Goal: Information Seeking & Learning: Learn about a topic

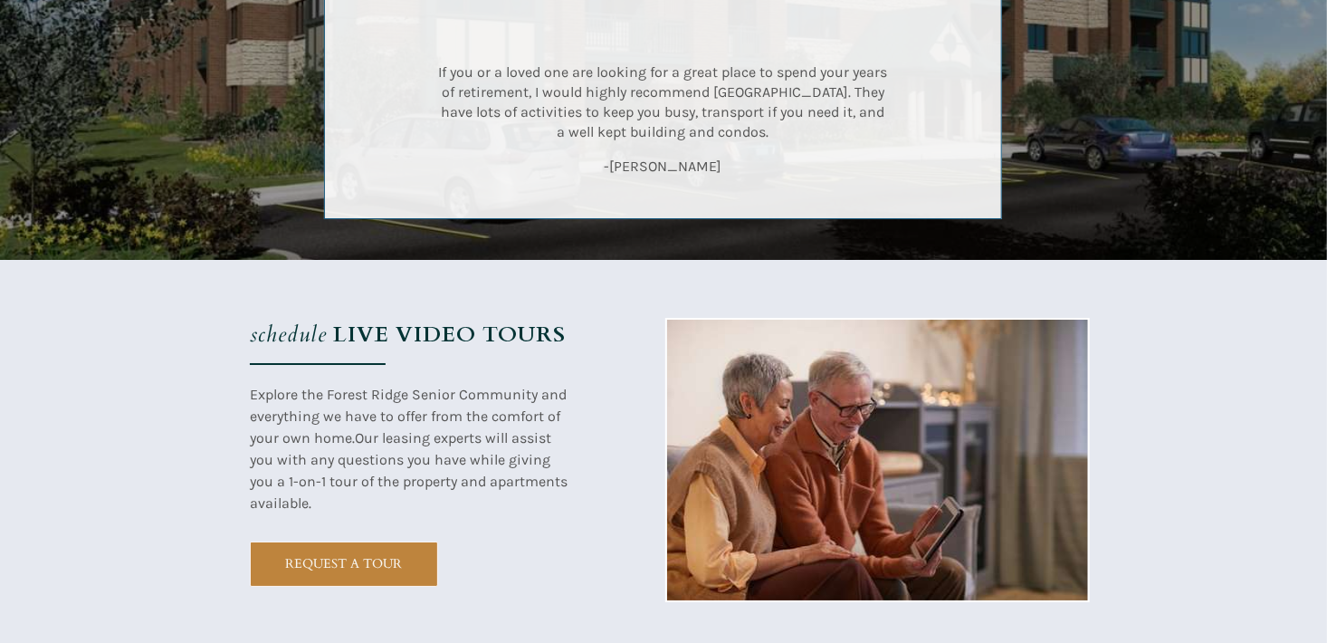
scroll to position [3077, 0]
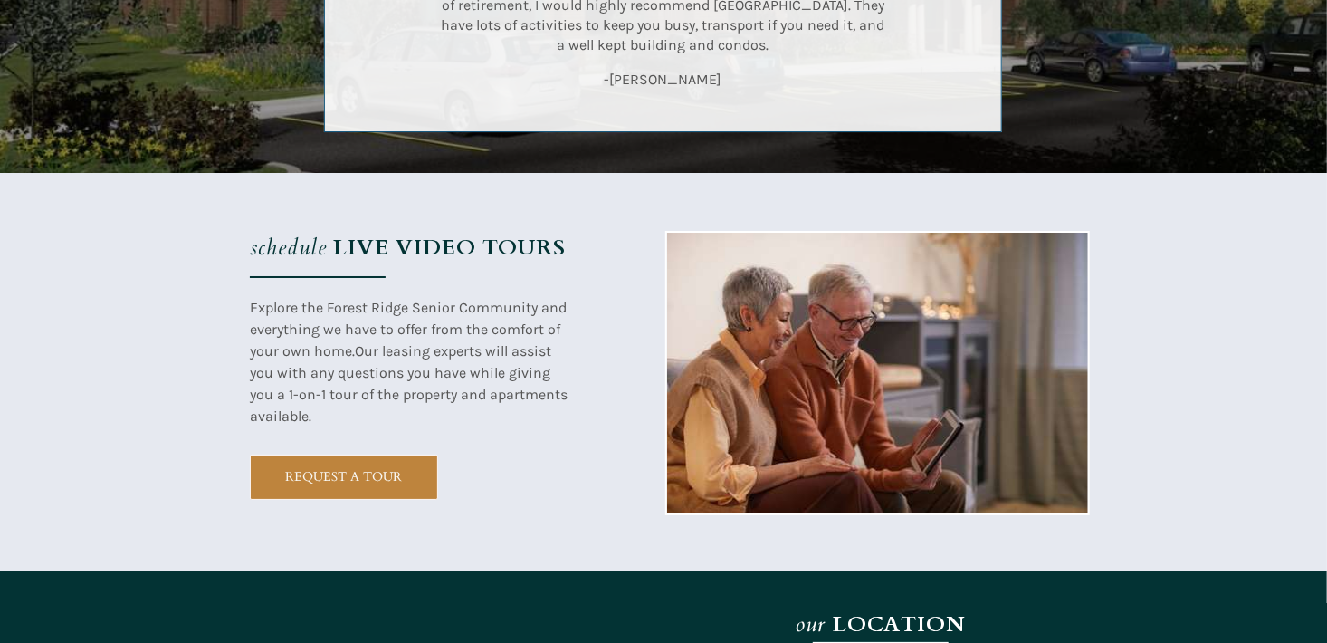
click at [427, 248] on strong "LIVE VIDEO TOURS" at bounding box center [449, 248] width 233 height 30
click at [386, 252] on strong "LIVE VIDEO TOURS" at bounding box center [449, 248] width 233 height 30
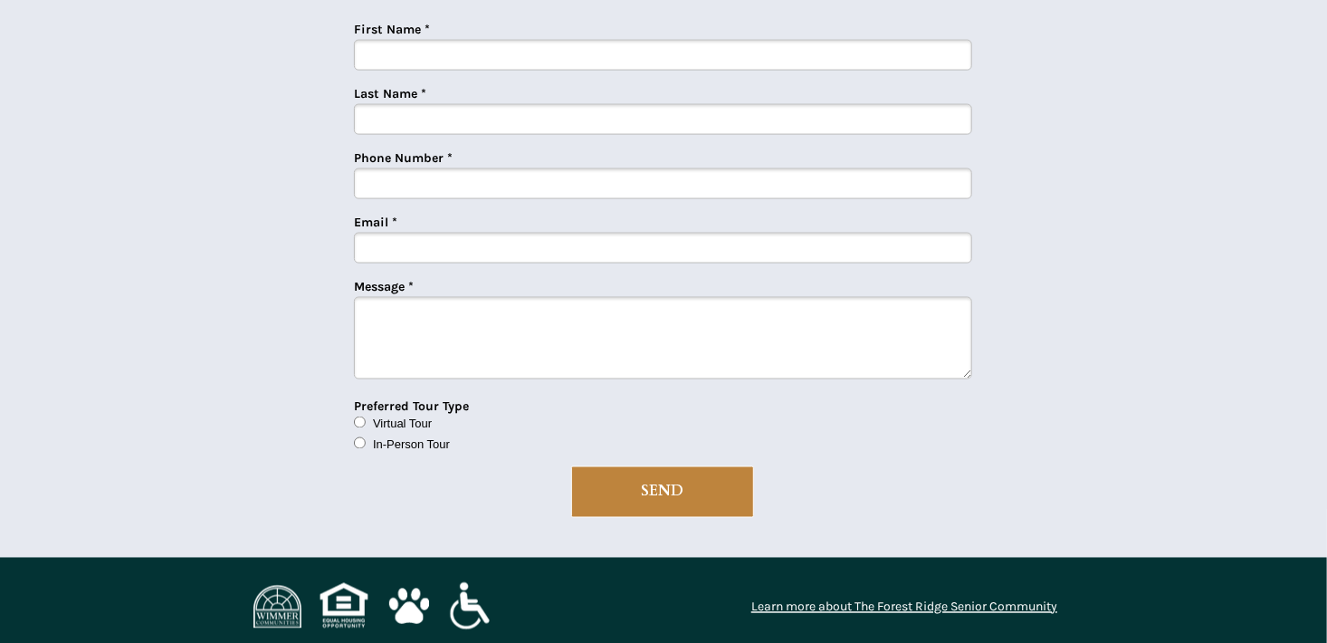
scroll to position [4562, 0]
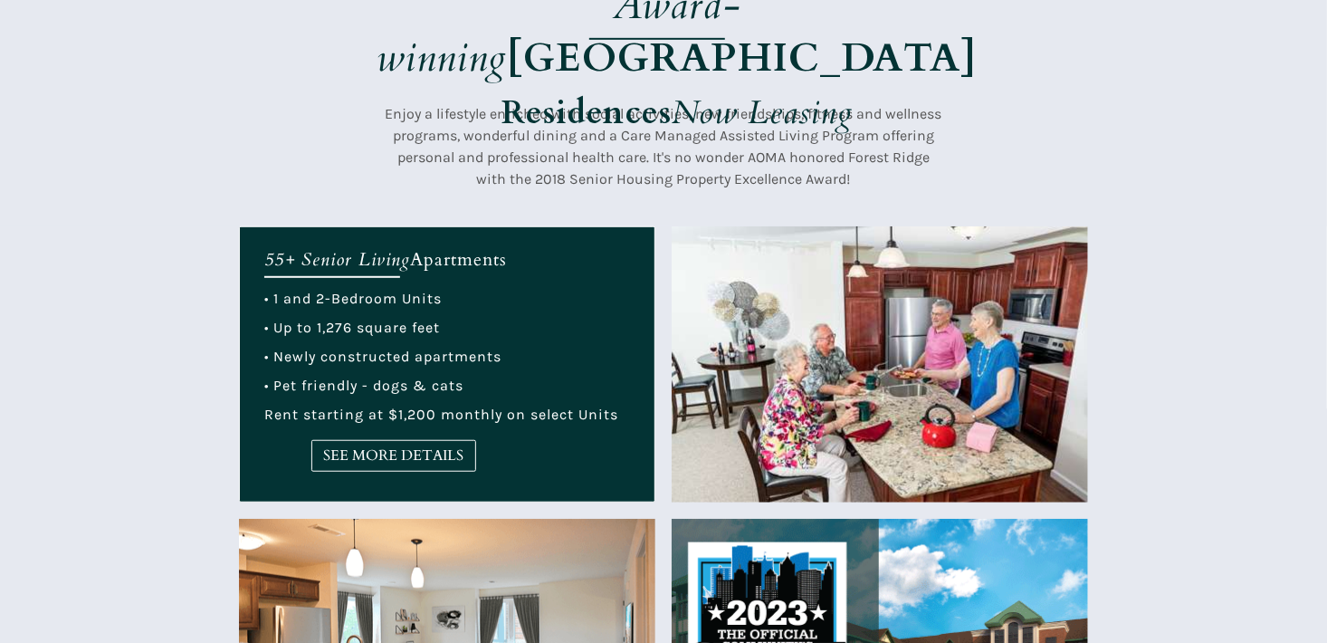
scroll to position [543, 0]
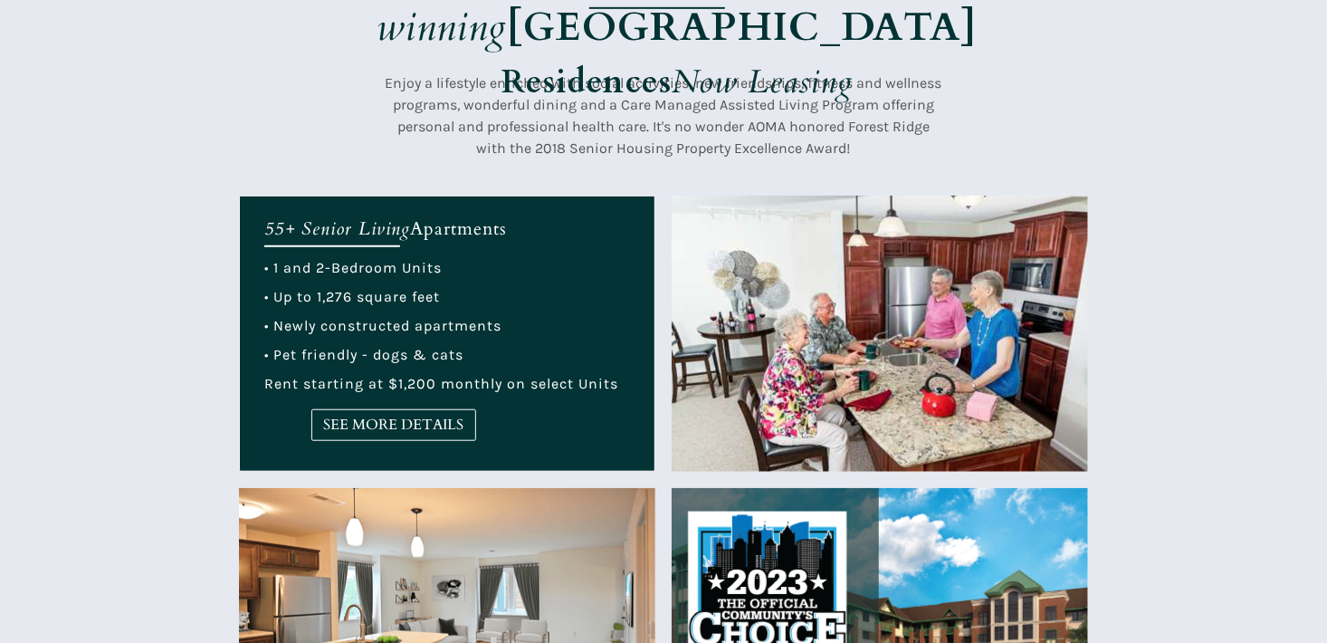
click at [476, 412] on div at bounding box center [447, 333] width 414 height 274
click at [432, 416] on span "SEE MORE DETAILS" at bounding box center [393, 424] width 163 height 17
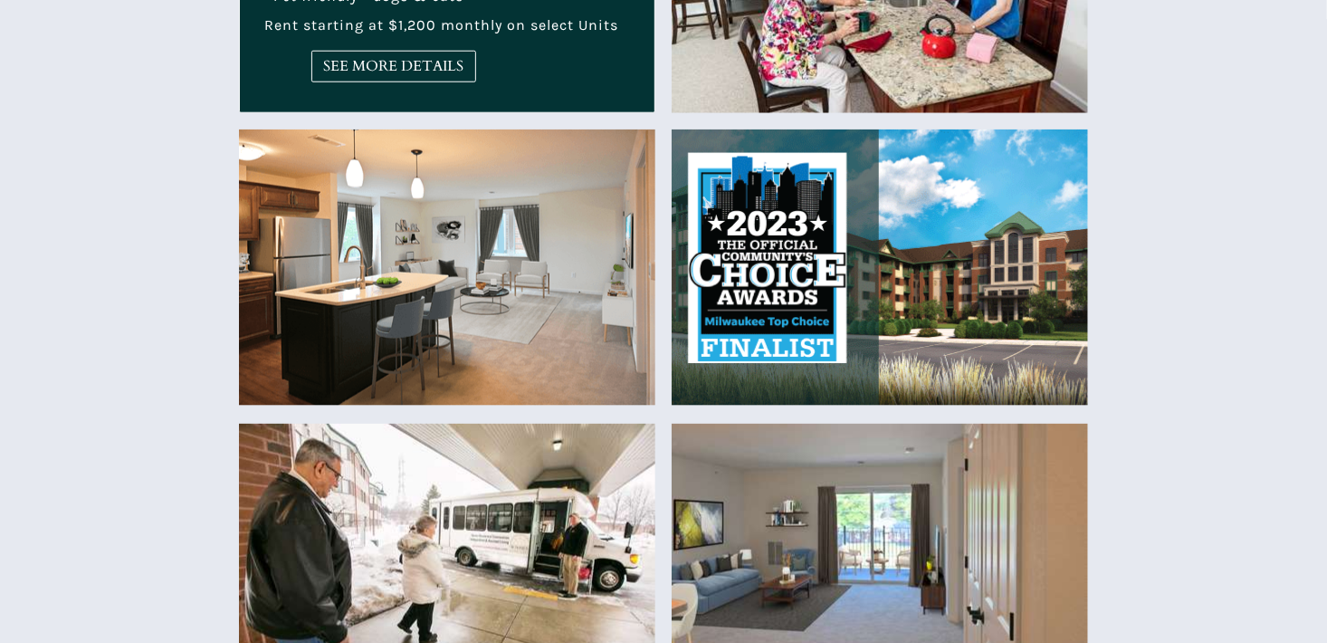
scroll to position [905, 0]
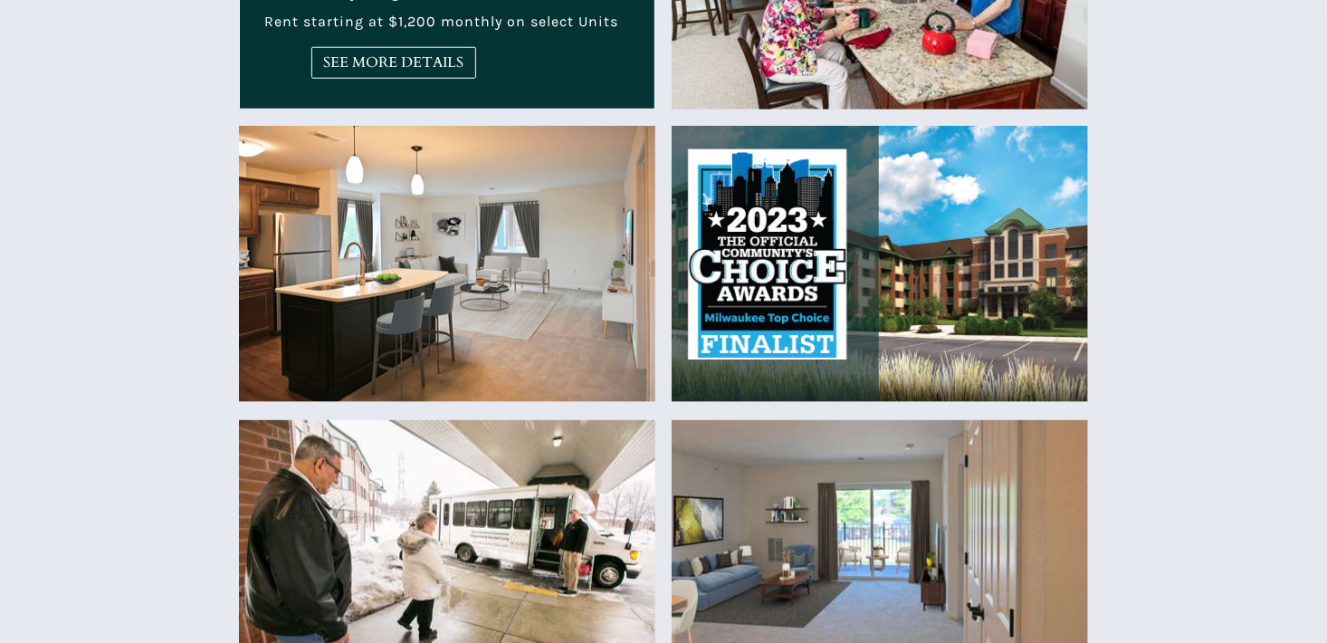
click at [414, 282] on img at bounding box center [447, 264] width 416 height 276
click at [417, 282] on img at bounding box center [447, 264] width 416 height 276
